Goal: Find specific page/section: Find specific page/section

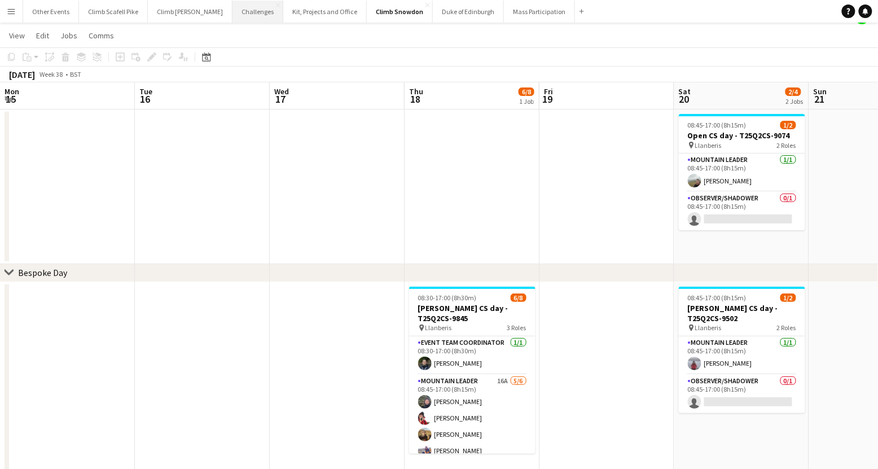
scroll to position [0, 291]
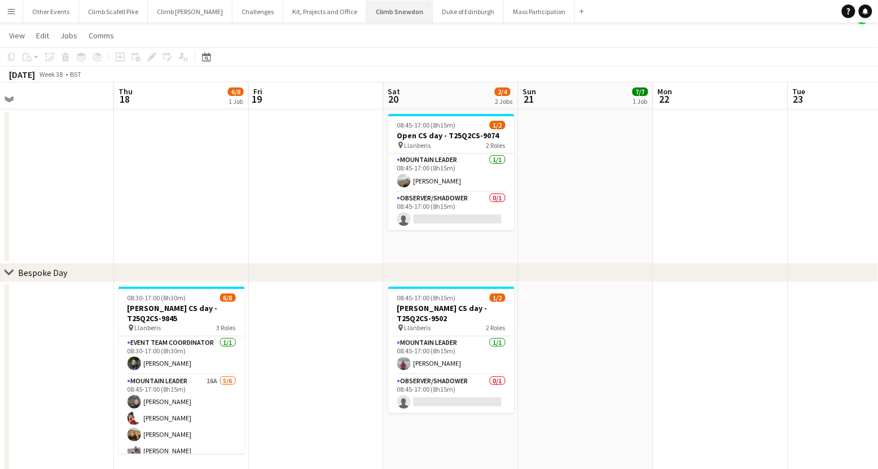
click at [373, 14] on button "Climb Snowdon Close" at bounding box center [400, 12] width 66 height 22
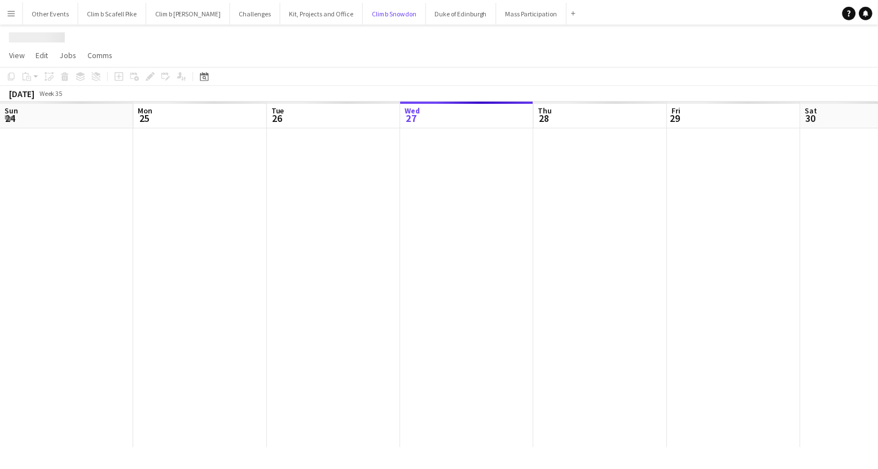
scroll to position [0, 269]
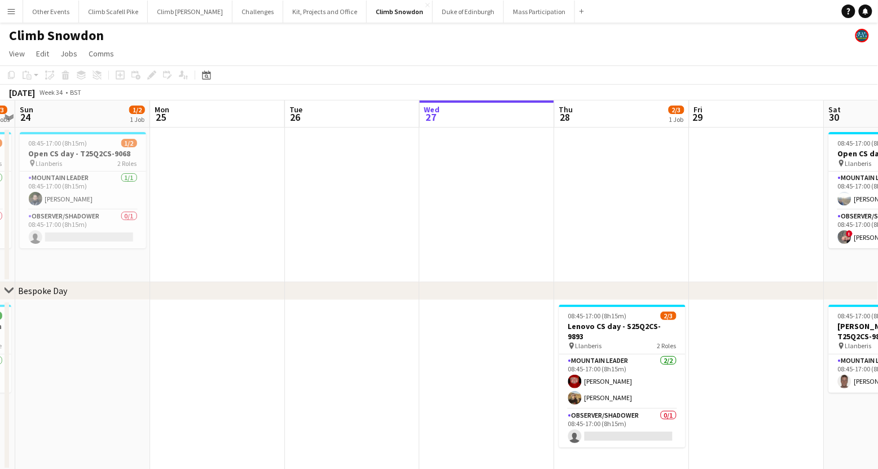
drag, startPoint x: 135, startPoint y: 223, endPoint x: 441, endPoint y: 200, distance: 306.2
click at [451, 201] on app-calendar-viewport "Fri 22 Sat 23 2/3 2 Jobs Sun 24 1/2 1 Job Mon 25 Tue 26 Wed 27 Thu 28 2/3 1 Job…" at bounding box center [439, 311] width 878 height 422
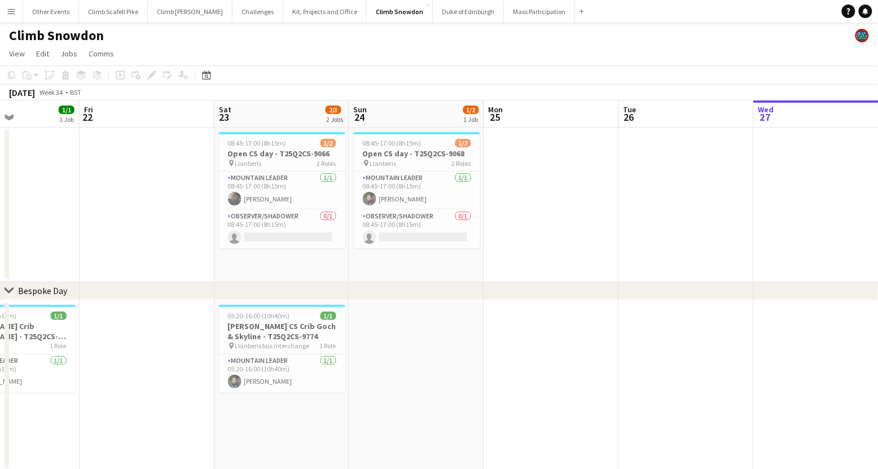
scroll to position [0, 268]
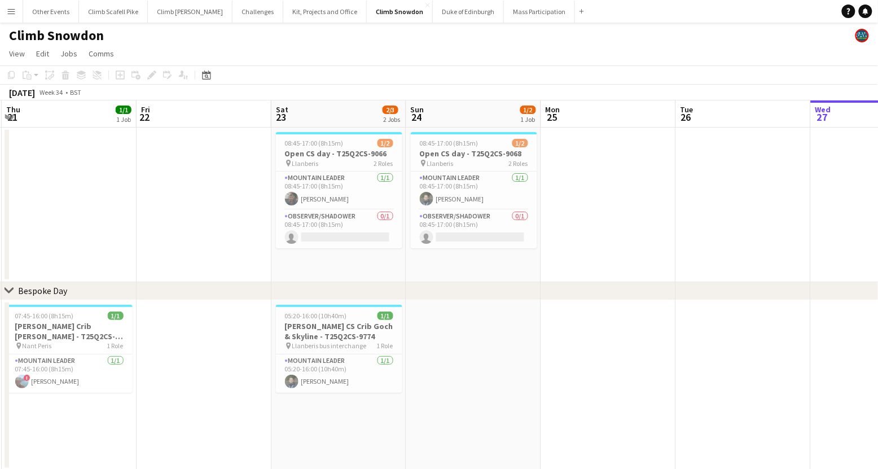
drag, startPoint x: 210, startPoint y: 209, endPoint x: 570, endPoint y: 209, distance: 360.1
click at [570, 209] on app-calendar-viewport "Tue 19 Wed 20 Thu 21 1/1 1 Job Fri 22 Sat 23 2/3 2 Jobs Sun 24 1/2 1 Job Mon 25…" at bounding box center [439, 311] width 878 height 422
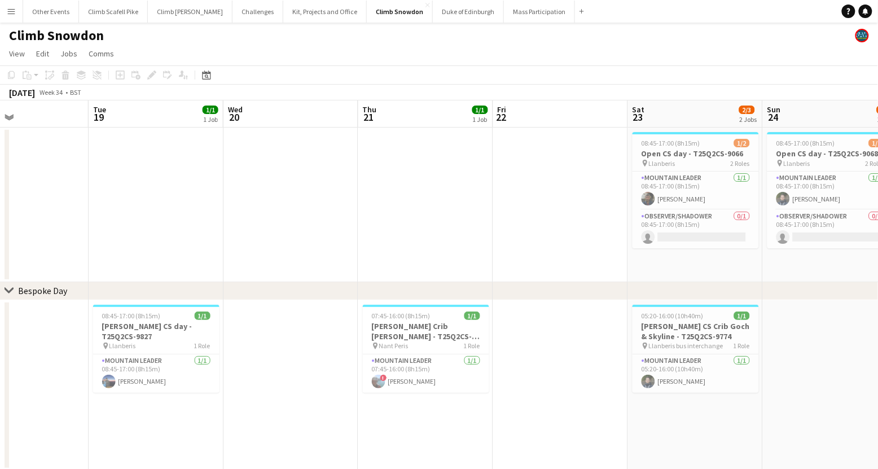
drag, startPoint x: 138, startPoint y: 227, endPoint x: 494, endPoint y: 210, distance: 356.5
click at [494, 210] on app-calendar-viewport "Sat 16 Sun 17 1/2 1 Job Mon 18 Tue 19 1/1 1 Job Wed 20 Thu 21 1/1 1 Job Fri 22 …" at bounding box center [439, 311] width 878 height 422
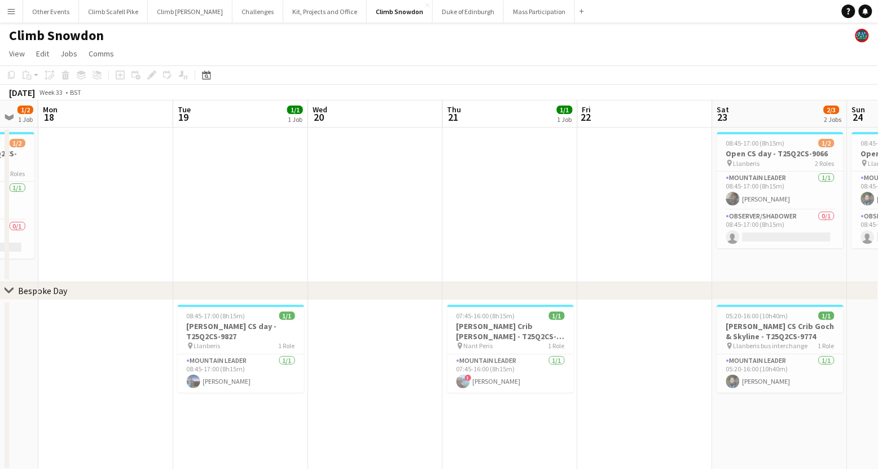
scroll to position [0, 297]
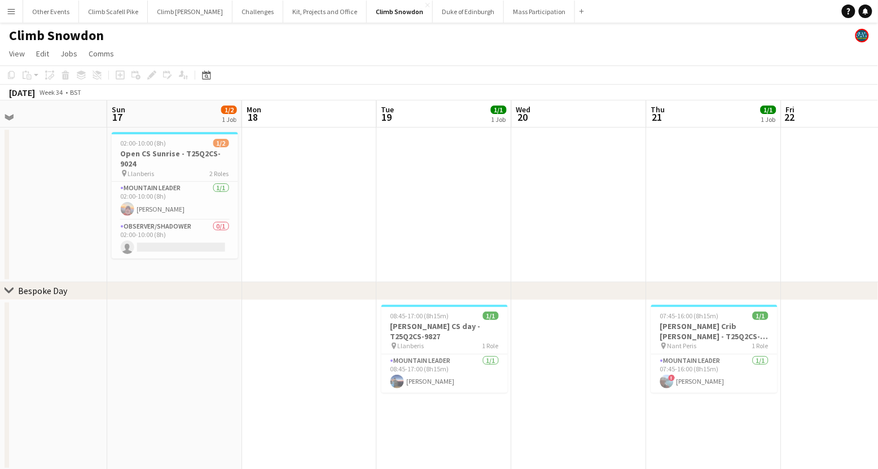
drag, startPoint x: 219, startPoint y: 217, endPoint x: 453, endPoint y: 205, distance: 234.5
click at [453, 205] on app-calendar-viewport "Thu 14 Fri 15 Sat 16 Sun 17 1/2 1 Job Mon 18 Tue 19 1/1 1 Job Wed 20 Thu 21 1/1…" at bounding box center [439, 311] width 878 height 422
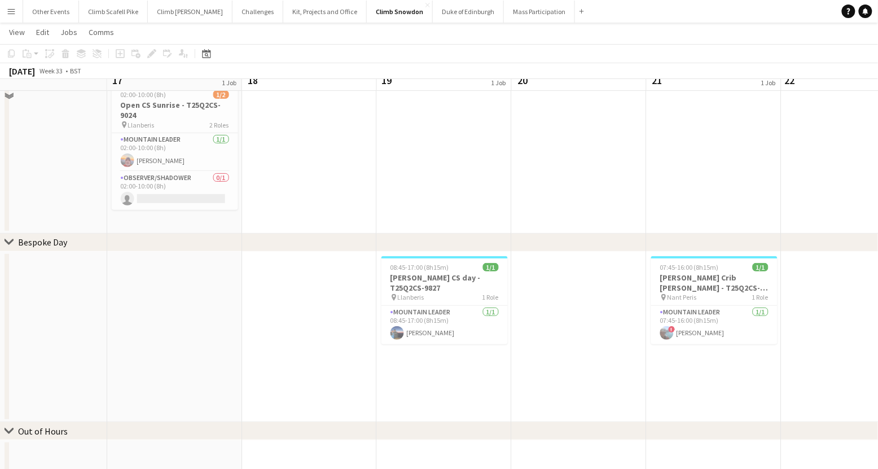
scroll to position [52, 0]
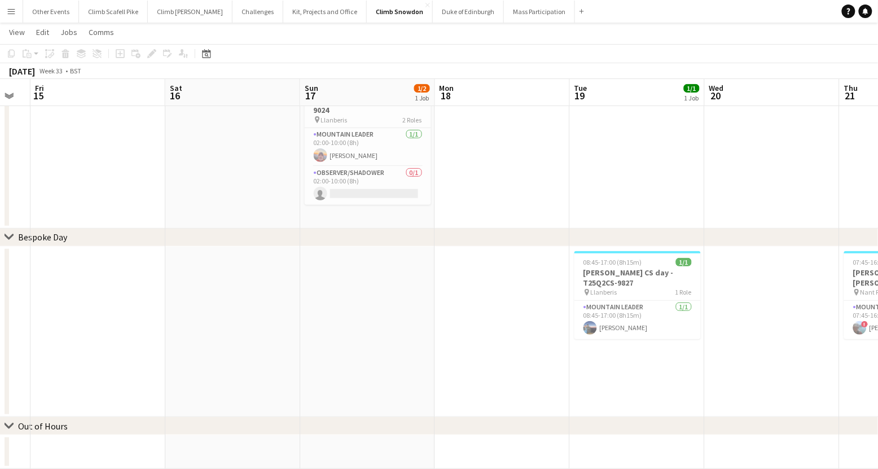
drag, startPoint x: 341, startPoint y: 291, endPoint x: 419, endPoint y: 274, distance: 79.8
click at [529, 275] on app-calendar-viewport "Wed 13 Thu 14 Fri 15 Sat 16 Sun 17 1/2 1 Job Mon 18 Tue 19 1/1 1 Job Wed 20 Thu…" at bounding box center [439, 230] width 878 height 477
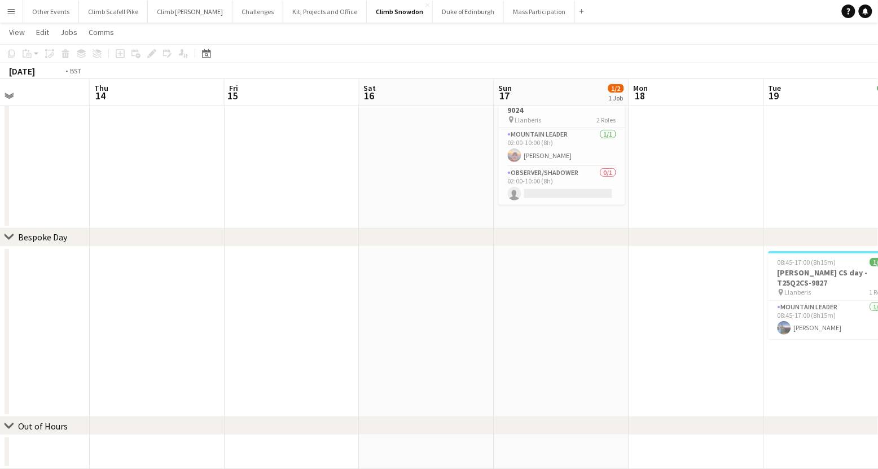
drag, startPoint x: 200, startPoint y: 284, endPoint x: 578, endPoint y: 268, distance: 379.0
click at [589, 271] on app-calendar-viewport "Mon 11 Tue 12 Wed 13 Thu 14 Fri 15 Sat 16 Sun 17 1/2 1 Job Mon 18 Tue 19 1/1 1 …" at bounding box center [439, 230] width 878 height 477
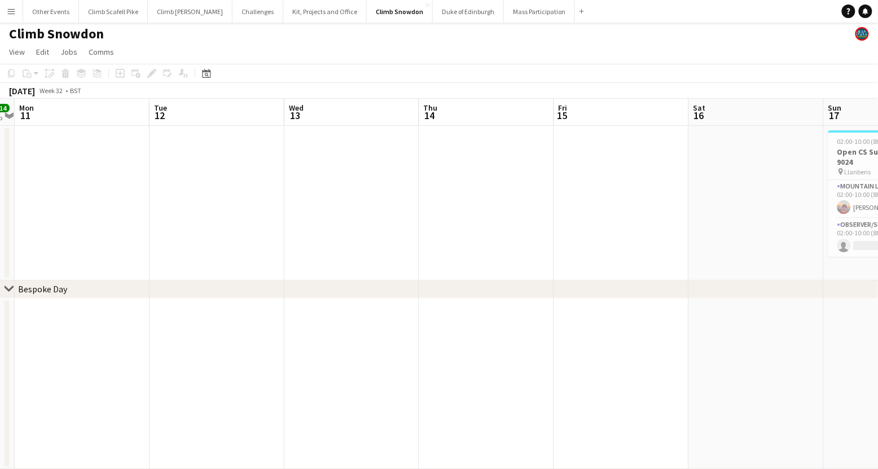
scroll to position [0, 0]
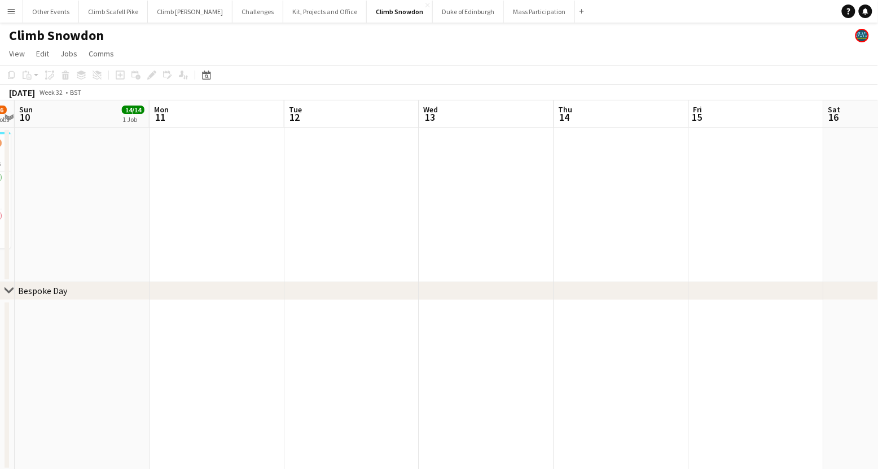
drag, startPoint x: 185, startPoint y: 248, endPoint x: 497, endPoint y: 218, distance: 314.1
click at [524, 229] on app-calendar-viewport "Fri 8 Sat 9 4/6 2 Jobs Sun 10 14/14 1 Job Mon 11 Tue 12 Wed 13 Thu 14 Fri 15 Sa…" at bounding box center [439, 397] width 878 height 595
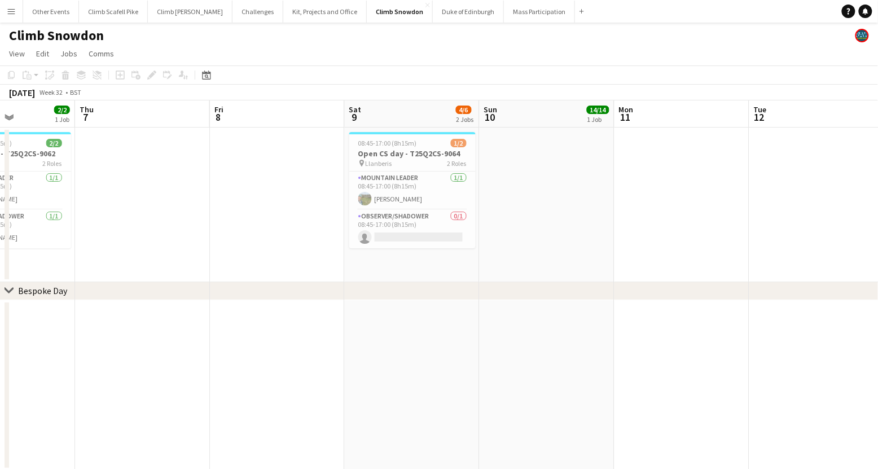
scroll to position [0, 328]
drag, startPoint x: 260, startPoint y: 219, endPoint x: 521, endPoint y: 213, distance: 261.9
click at [521, 213] on app-calendar-viewport "Mon 4 1/2 1 Job Tue 5 1/1 1 Job Wed 6 2/2 1 Job Thu 7 Fri 8 Sat 9 4/6 2 Jobs Su…" at bounding box center [439, 397] width 878 height 595
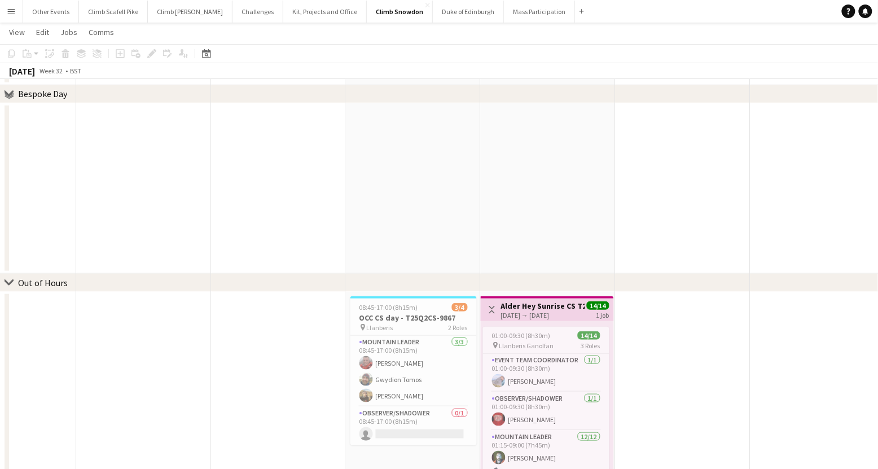
scroll to position [225, 0]
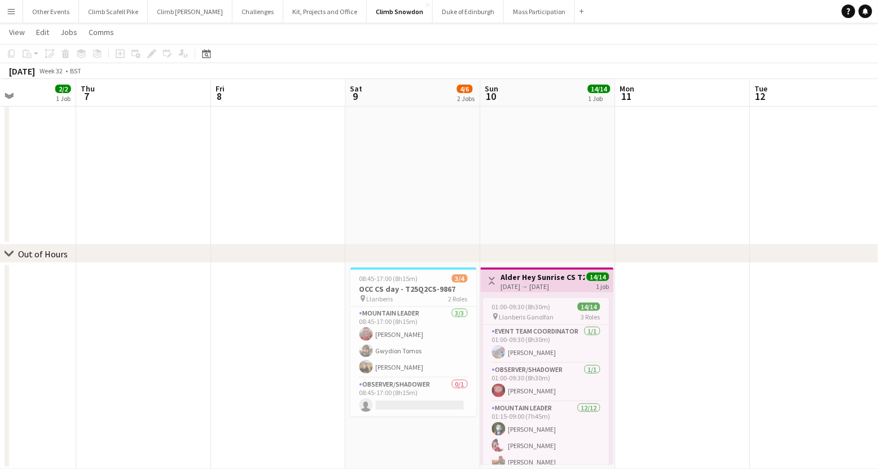
drag, startPoint x: 155, startPoint y: 253, endPoint x: 651, endPoint y: 213, distance: 497.1
click at [651, 215] on div "chevron-right Bespoke Day chevron-right Out of Hours Mon 4 1/2 1 Job Tue 5 1/1 …" at bounding box center [439, 144] width 878 height 650
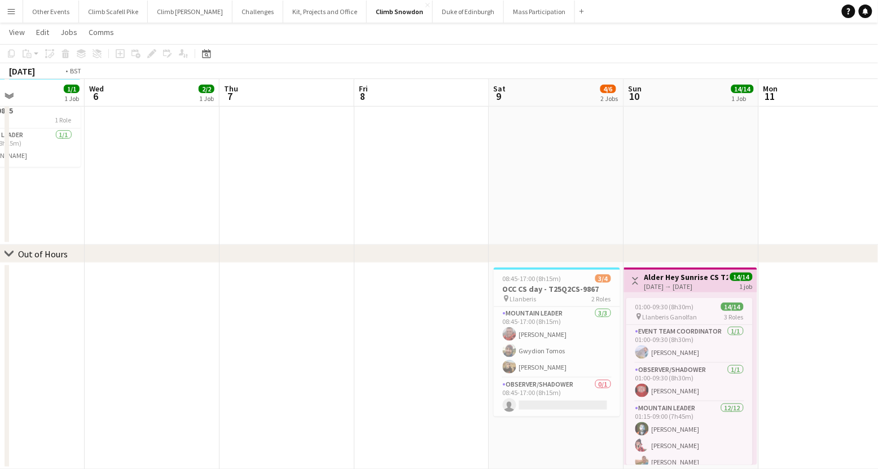
scroll to position [0, 333]
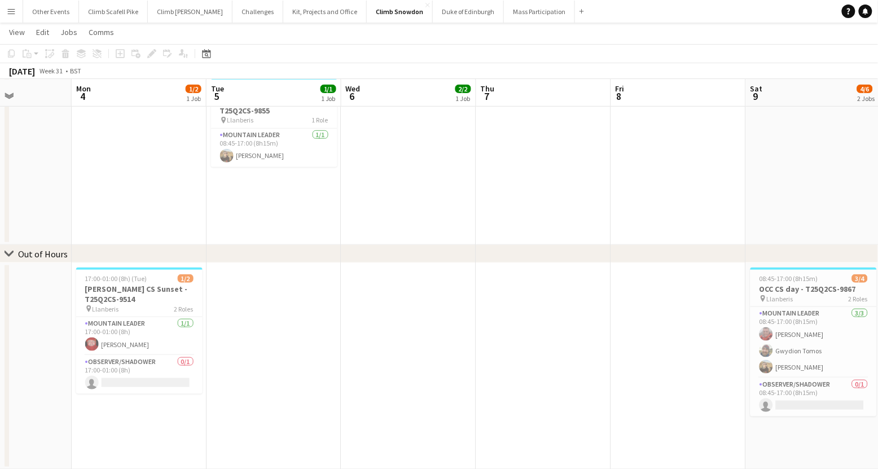
drag, startPoint x: 230, startPoint y: 180, endPoint x: 630, endPoint y: 192, distance: 400.3
click at [630, 192] on app-calendar-viewport "Fri 1 Sat 2 2/3 2 Jobs Sun 3 Mon 4 1/2 1 Job Tue 5 1/1 1 Job Wed 6 2/2 1 Job Th…" at bounding box center [439, 144] width 878 height 650
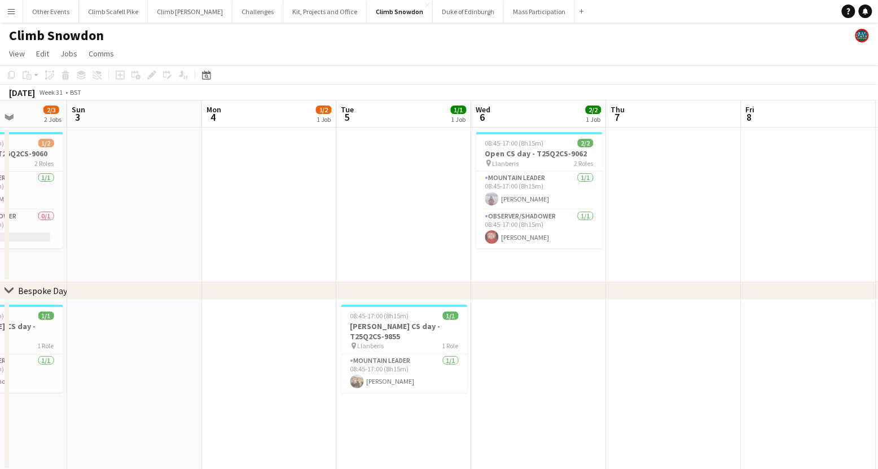
scroll to position [0, 274]
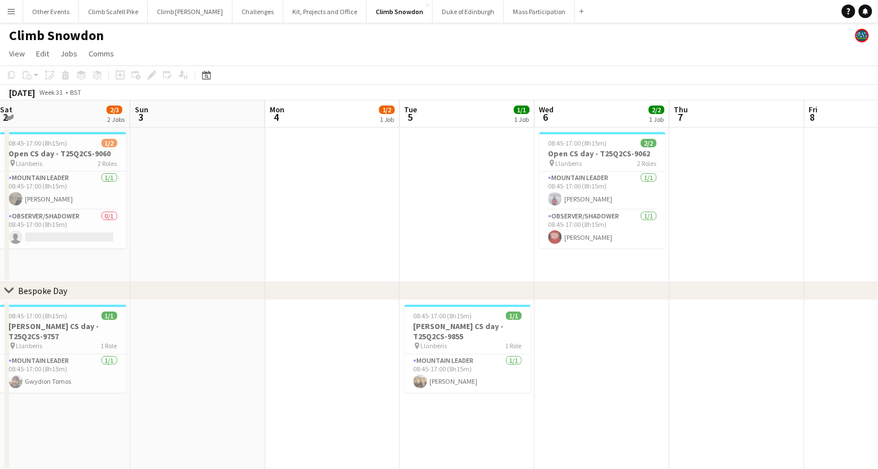
drag, startPoint x: 173, startPoint y: 239, endPoint x: 366, endPoint y: 220, distance: 194.0
click at [366, 220] on app-calendar-viewport "Thu 31 Fri 1 Sat 2 2/3 2 Jobs Sun 3 Mon 4 1/2 1 Job Tue 5 1/1 1 Job Wed 6 2/2 1…" at bounding box center [439, 397] width 878 height 595
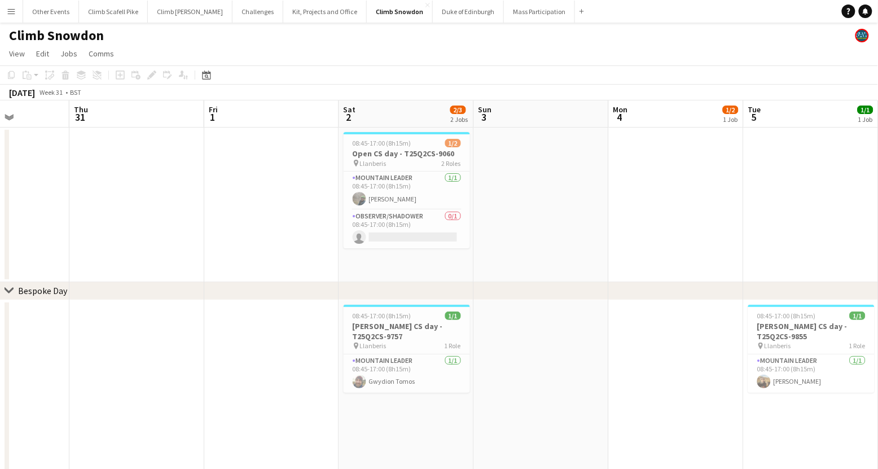
scroll to position [0, 334]
drag, startPoint x: 254, startPoint y: 229, endPoint x: 599, endPoint y: 221, distance: 345.5
click at [599, 221] on app-calendar-viewport "Mon 28 Tue 29 5/6 1 Job Wed 30 Thu 31 Fri 1 Sat 2 2/3 2 Jobs Sun 3 Mon 4 1/2 1 …" at bounding box center [439, 409] width 878 height 619
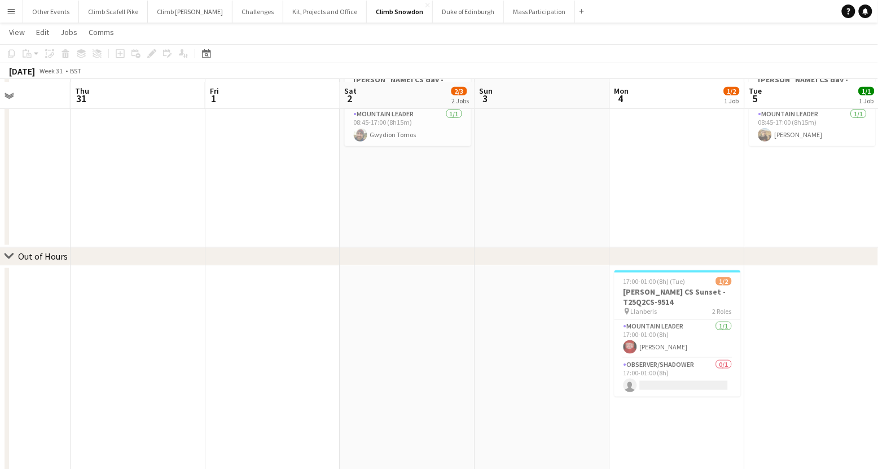
scroll to position [0, 0]
